Goal: Task Accomplishment & Management: Manage account settings

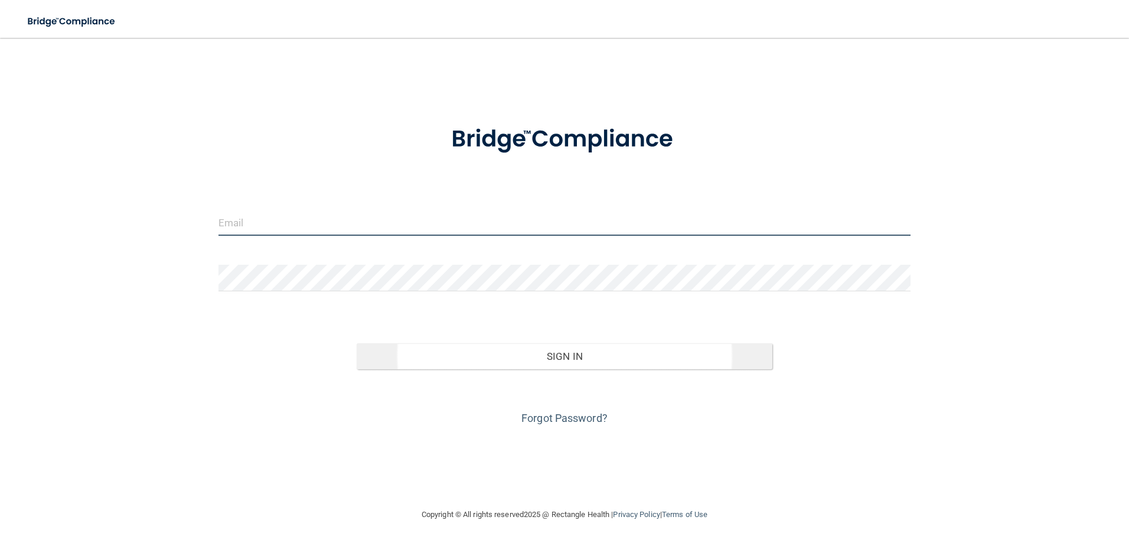
type input "[EMAIL_ADDRESS][DOMAIN_NAME]"
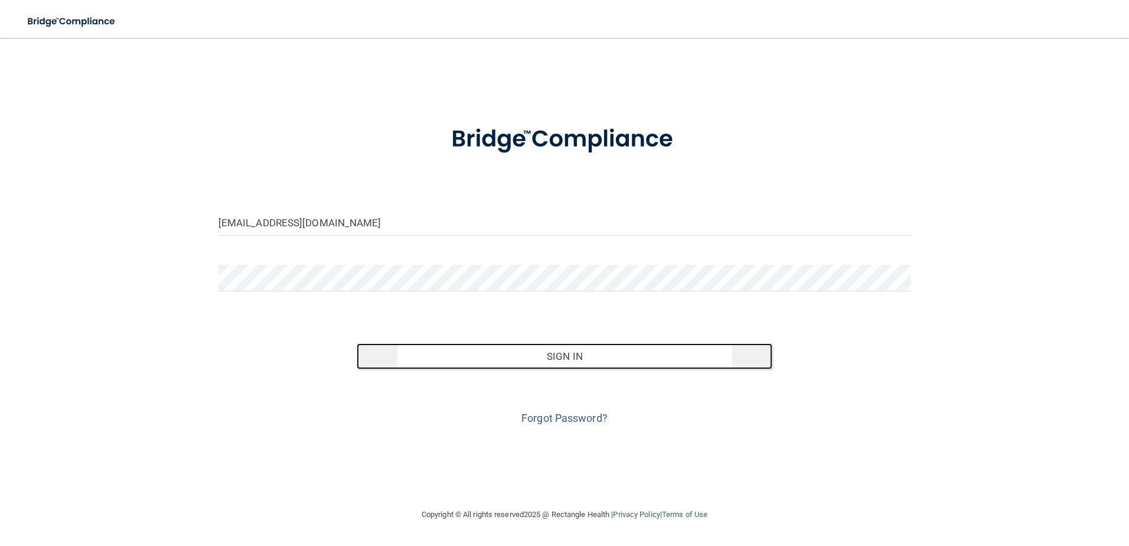
click at [488, 359] on button "Sign In" at bounding box center [565, 356] width 416 height 26
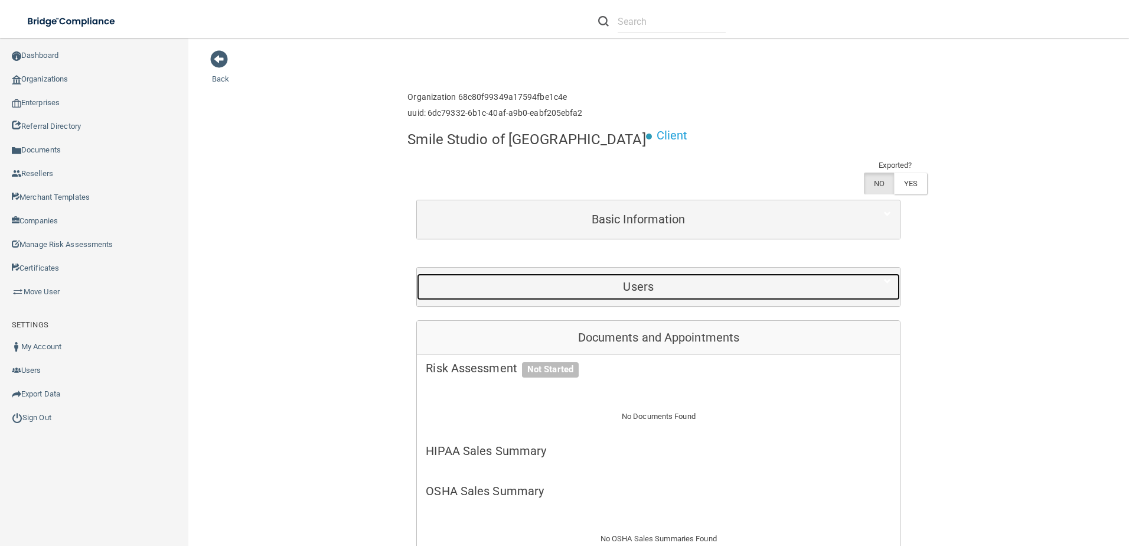
click at [576, 273] on div "Users" at bounding box center [638, 286] width 443 height 27
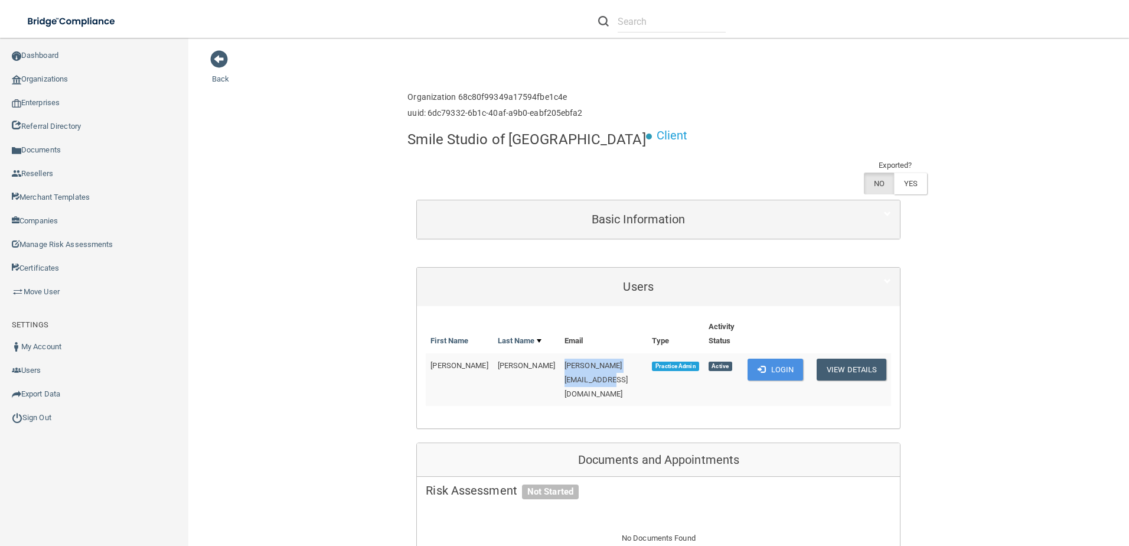
drag, startPoint x: 516, startPoint y: 335, endPoint x: 618, endPoint y: 335, distance: 102.1
click at [618, 353] on tr "Colleen Henry colleen@smilestudiook.com Practice Admin Active Login View Details" at bounding box center [658, 379] width 465 height 53
